Goal: Navigation & Orientation: Find specific page/section

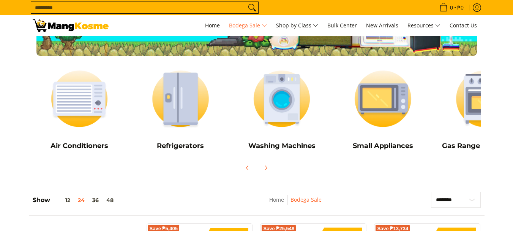
scroll to position [76, 0]
click at [280, 144] on h5 "Washing Machines" at bounding box center [282, 145] width 94 height 9
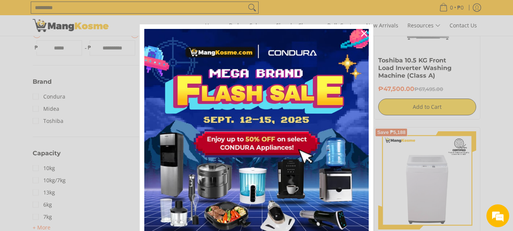
scroll to position [38, 0]
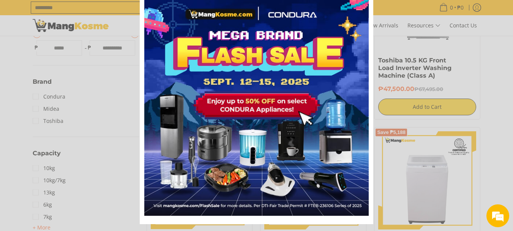
click at [494, 76] on div "Marketing offer form" at bounding box center [256, 115] width 513 height 231
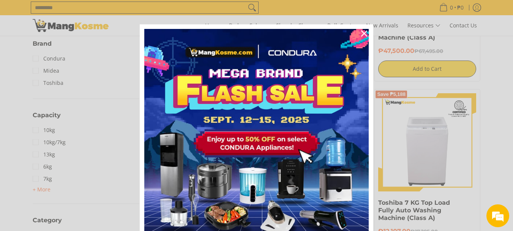
scroll to position [0, 0]
click at [361, 35] on icon "close icon" at bounding box center [364, 33] width 6 height 6
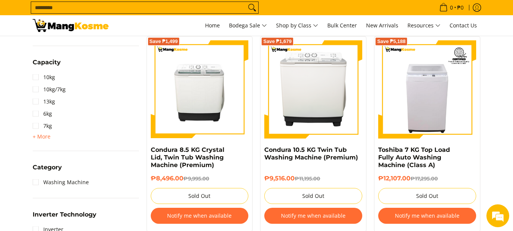
scroll to position [129, 0]
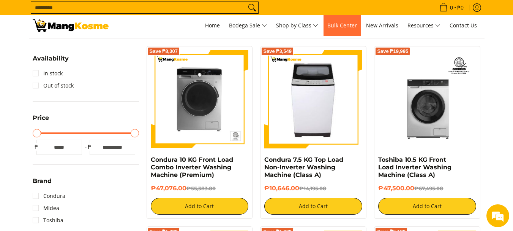
click at [348, 26] on span "Bulk Center" at bounding box center [342, 25] width 30 height 7
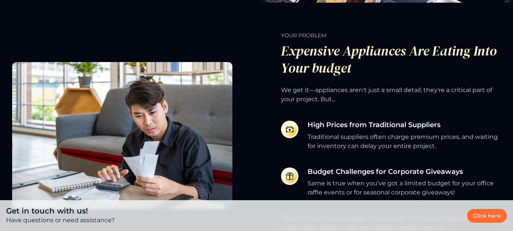
scroll to position [266, 0]
